Goal: Information Seeking & Learning: Learn about a topic

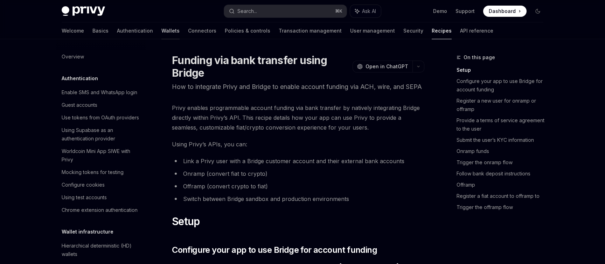
click at [161, 29] on link "Wallets" at bounding box center [170, 30] width 18 height 17
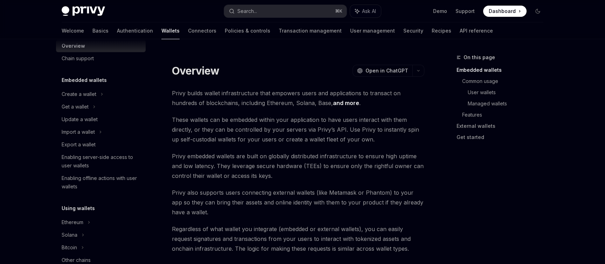
scroll to position [155, 0]
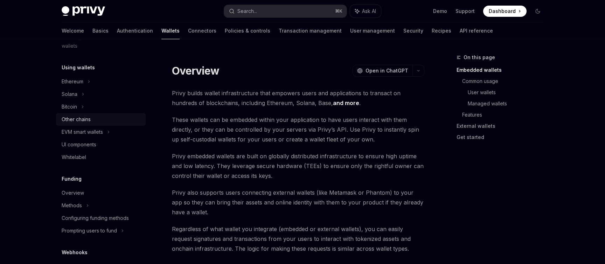
click at [85, 120] on div "Other chains" at bounding box center [76, 119] width 29 height 8
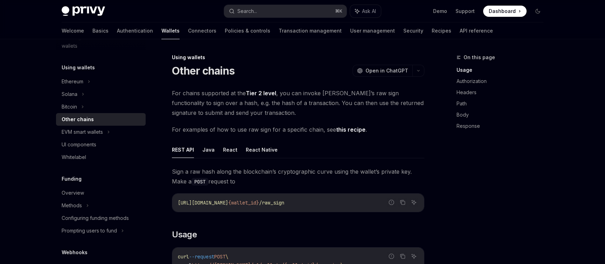
scroll to position [121, 0]
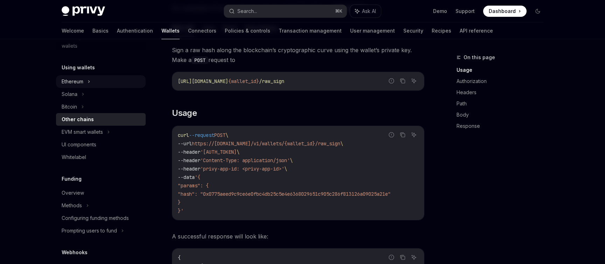
click at [77, 80] on div "Ethereum" at bounding box center [73, 81] width 22 height 8
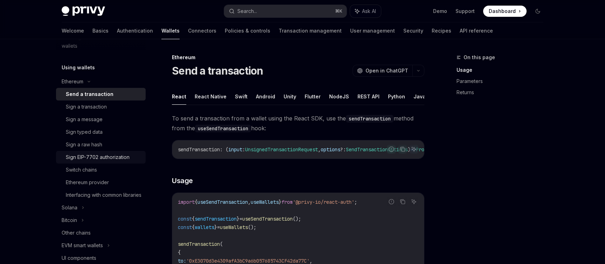
click at [106, 157] on div "Sign EIP-7702 authorization" at bounding box center [98, 157] width 64 height 8
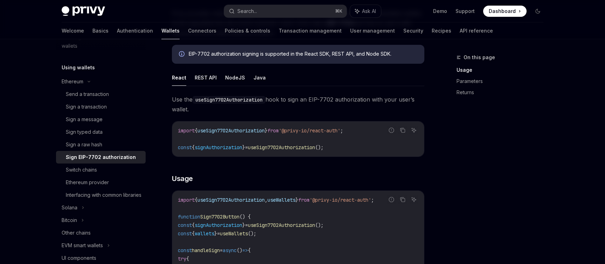
scroll to position [24, 0]
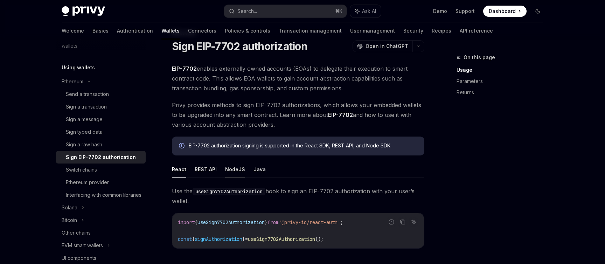
click at [232, 171] on button "NodeJS" at bounding box center [235, 169] width 20 height 16
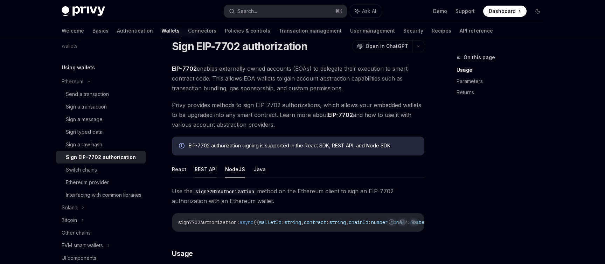
click at [203, 165] on button "REST API" at bounding box center [206, 169] width 22 height 16
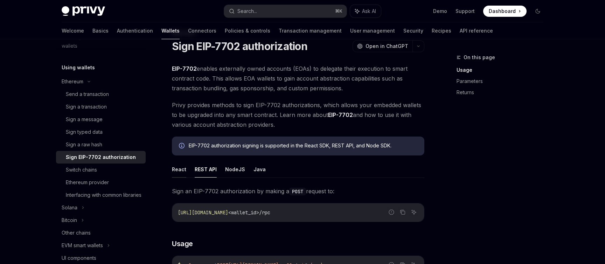
click at [178, 171] on button "React" at bounding box center [179, 169] width 14 height 16
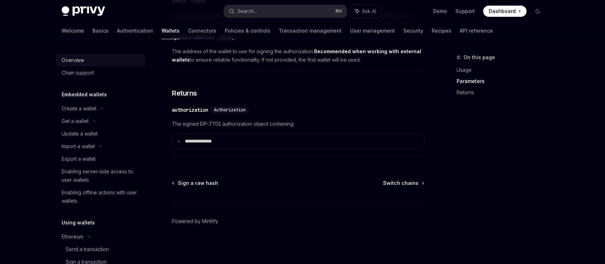
click at [71, 59] on div "Overview" at bounding box center [73, 60] width 22 height 8
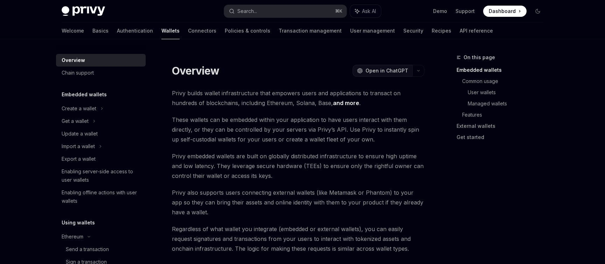
click at [386, 70] on span "Open in ChatGPT" at bounding box center [386, 70] width 43 height 7
click at [117, 27] on link "Authentication" at bounding box center [135, 30] width 36 height 17
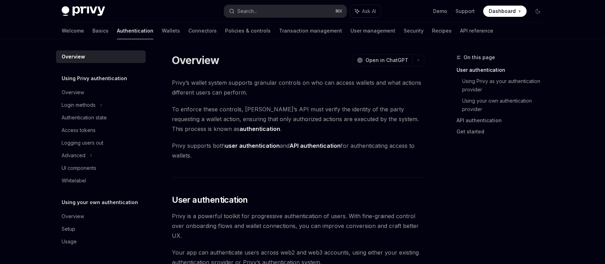
scroll to position [350, 0]
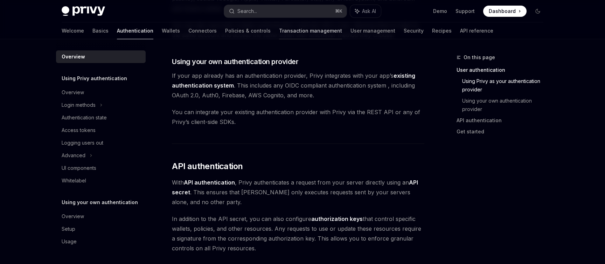
click at [282, 30] on link "Transaction management" at bounding box center [310, 30] width 63 height 17
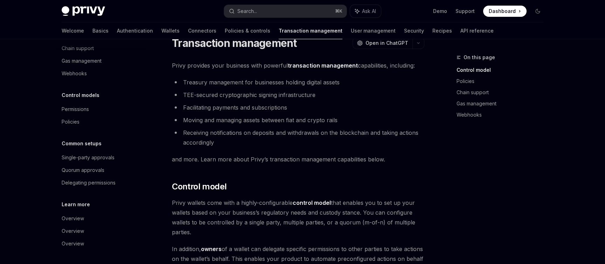
scroll to position [20, 0]
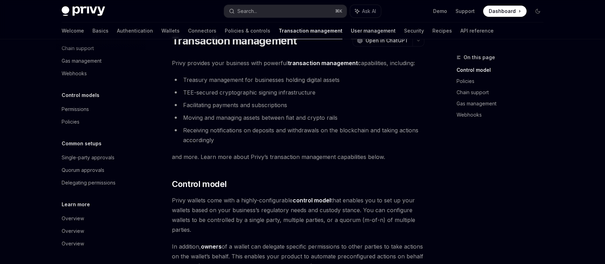
click at [351, 30] on link "User management" at bounding box center [373, 30] width 45 height 17
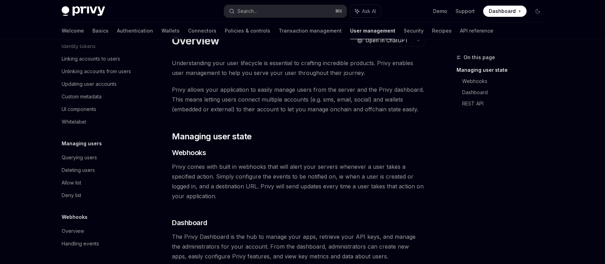
scroll to position [141, 0]
click at [188, 30] on link "Connectors" at bounding box center [202, 30] width 28 height 17
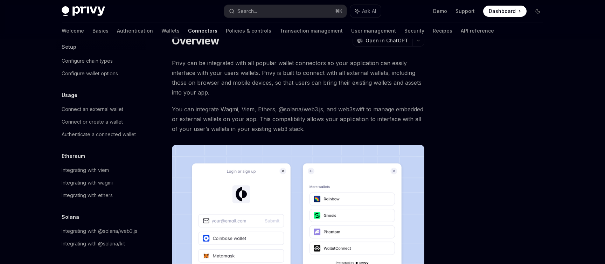
scroll to position [36, 0]
click at [101, 191] on div "Integrating with ethers" at bounding box center [87, 195] width 51 height 8
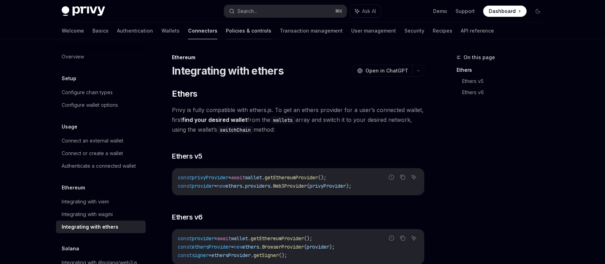
click at [226, 31] on link "Policies & controls" at bounding box center [248, 30] width 45 height 17
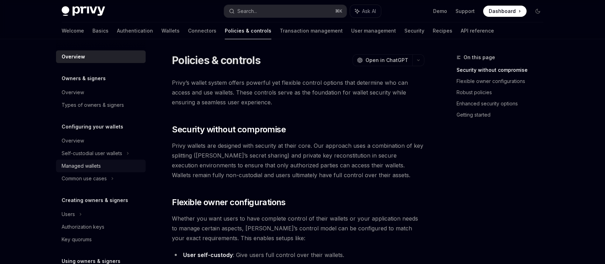
click at [97, 168] on div "Managed wallets" at bounding box center [81, 166] width 39 height 8
type textarea "*"
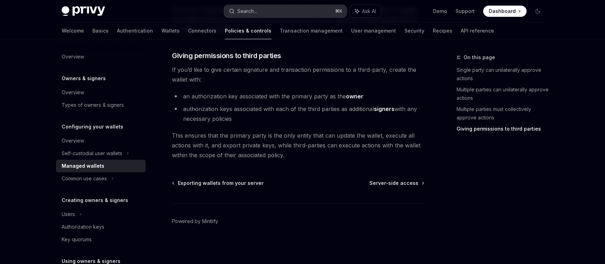
click at [257, 14] on div "Search..." at bounding box center [247, 11] width 20 height 8
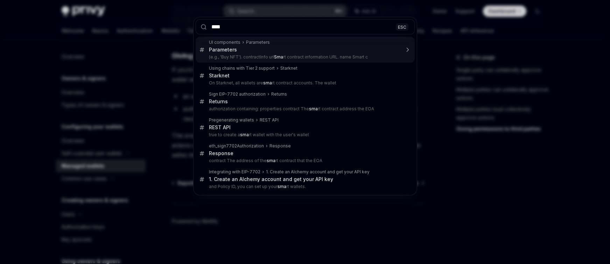
type input "*****"
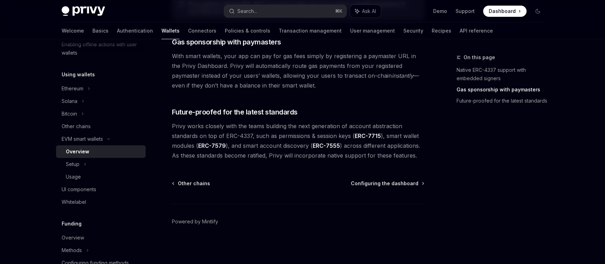
scroll to position [572, 0]
click at [80, 176] on div "Usage" at bounding box center [73, 176] width 15 height 8
type textarea "*"
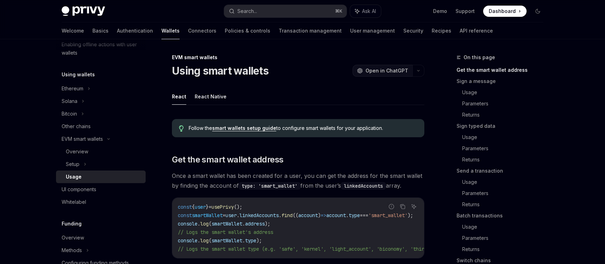
click at [383, 71] on span "Open in ChatGPT" at bounding box center [386, 70] width 43 height 7
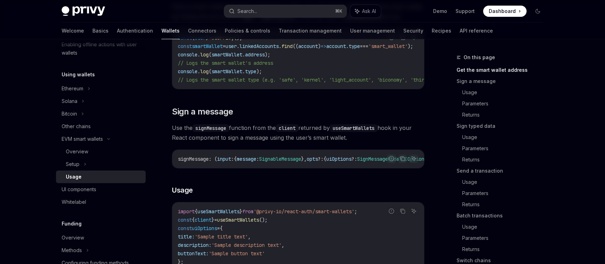
scroll to position [227, 0]
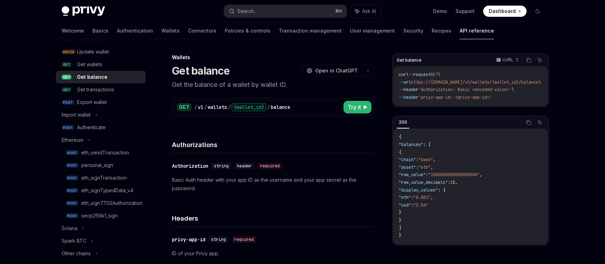
scroll to position [103, 0]
click at [350, 29] on link "User management" at bounding box center [372, 30] width 45 height 17
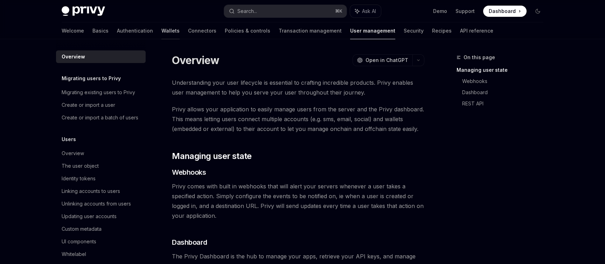
click at [161, 32] on link "Wallets" at bounding box center [170, 30] width 18 height 17
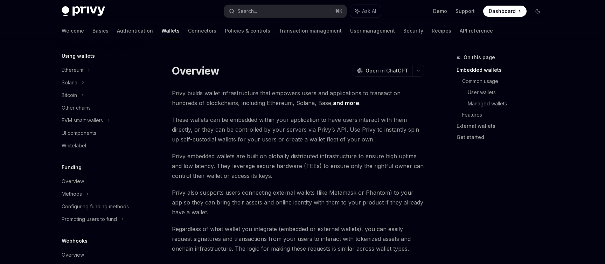
scroll to position [170, 0]
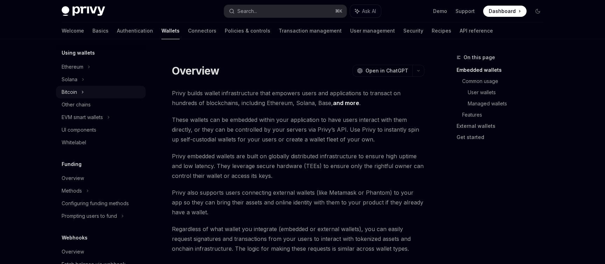
click at [75, 90] on div "Bitcoin" at bounding box center [69, 92] width 15 height 8
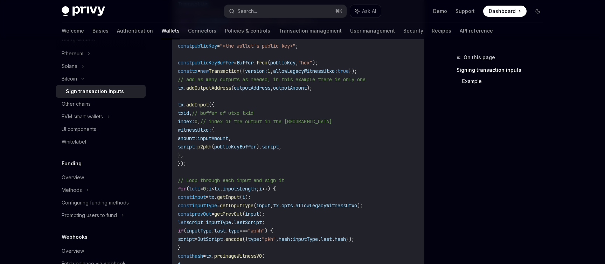
scroll to position [271, 0]
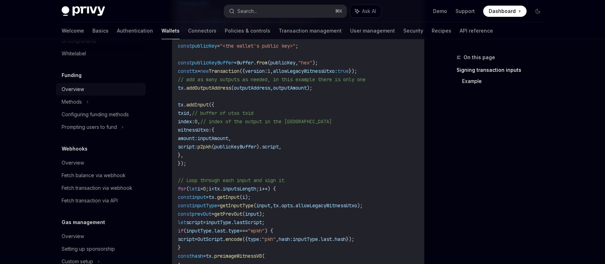
click at [82, 89] on div "Overview" at bounding box center [73, 89] width 22 height 8
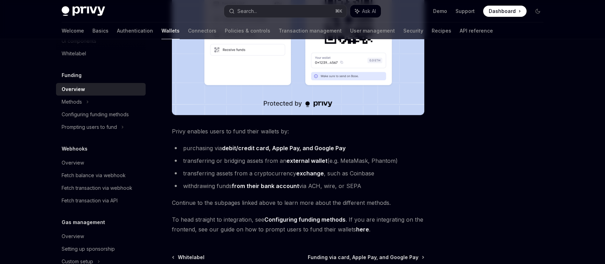
scroll to position [261, 0]
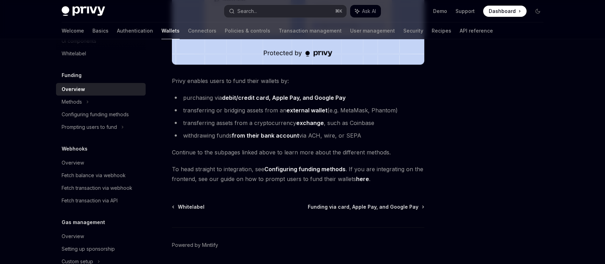
click at [323, 168] on link "Configuring funding methods" at bounding box center [304, 168] width 81 height 7
type textarea "*"
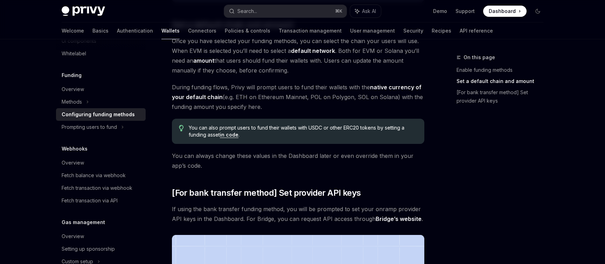
scroll to position [449, 0]
